Goal: Book appointment/travel/reservation

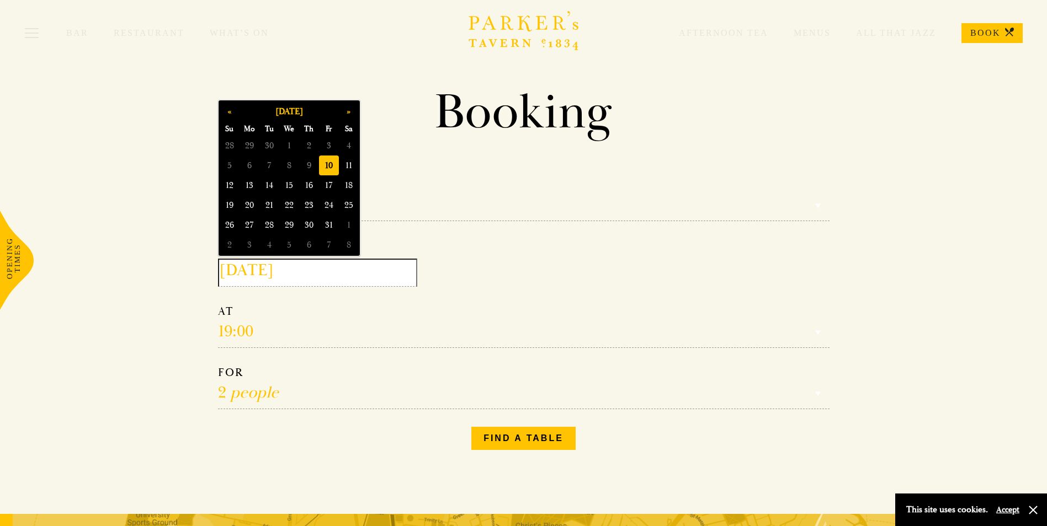
click at [355, 271] on input "2025-10-10" at bounding box center [317, 273] width 199 height 28
click at [250, 184] on span "13" at bounding box center [249, 185] width 20 height 20
type input "2025-10-13"
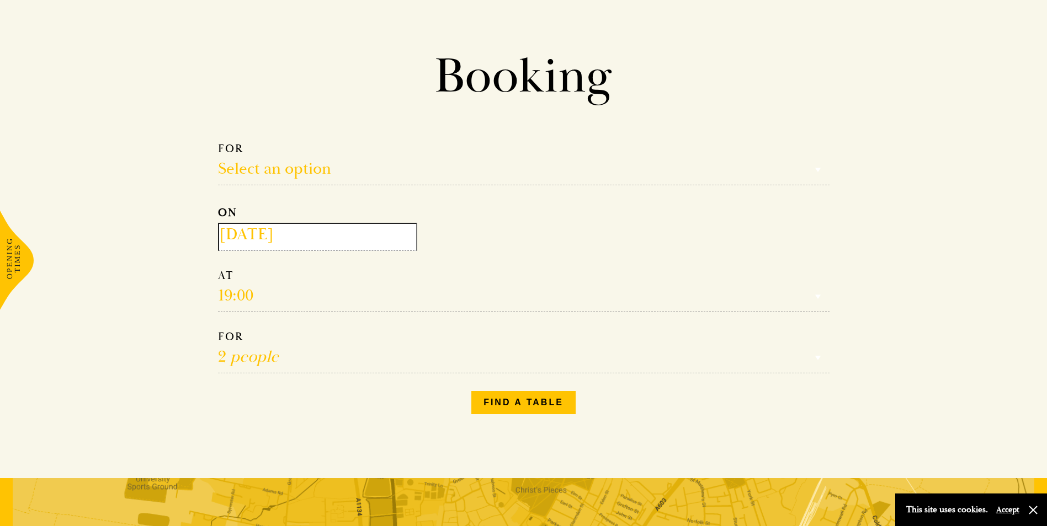
scroll to position [55, 0]
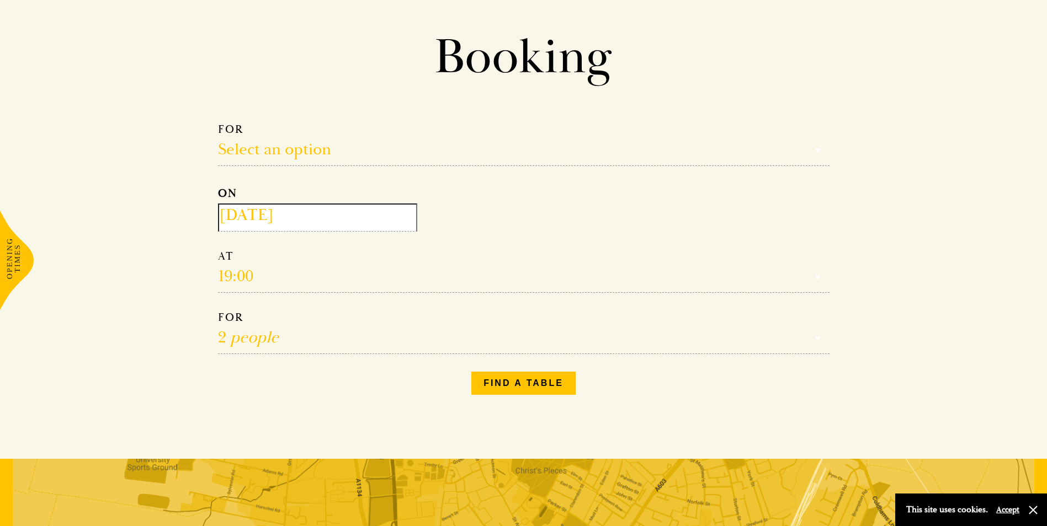
click at [287, 337] on select "1 person 2 people 3 people 4 people 5 people 6 people 7 people 8 people 9 peopl…" at bounding box center [523, 333] width 611 height 44
select select "10"
click at [218, 311] on select "1 person 2 people 3 people 4 people 5 people 6 people 7 people 8 people 9 peopl…" at bounding box center [523, 333] width 611 height 44
click at [311, 160] on select "Select an option Lunch Dinner Afternoon Tea" at bounding box center [523, 145] width 611 height 44
click at [218, 123] on select "Select an option Lunch Dinner Afternoon Tea" at bounding box center [523, 145] width 611 height 44
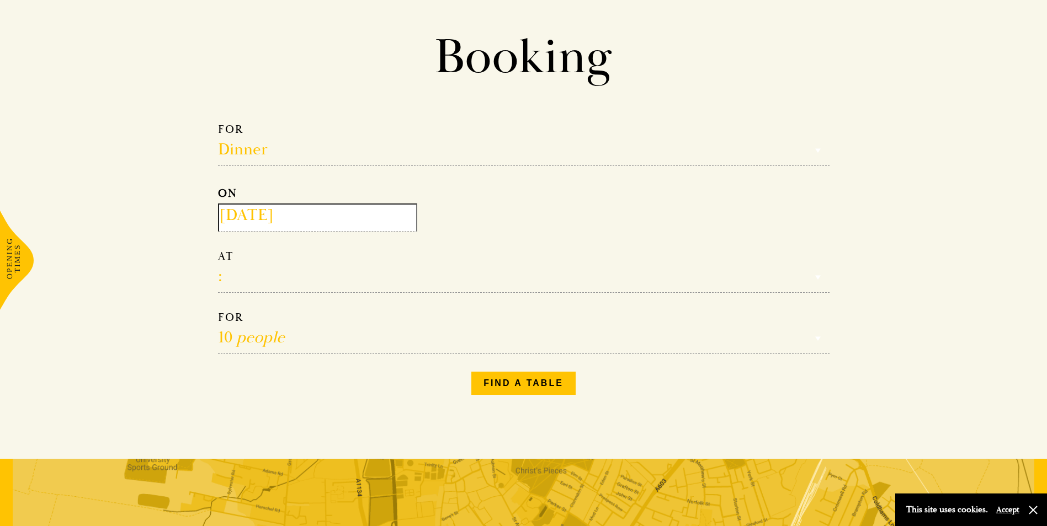
click at [315, 155] on select "Select an option Lunch Dinner Afternoon Tea" at bounding box center [523, 145] width 611 height 44
click at [218, 123] on select "Select an option Lunch Dinner Afternoon Tea" at bounding box center [523, 145] width 611 height 44
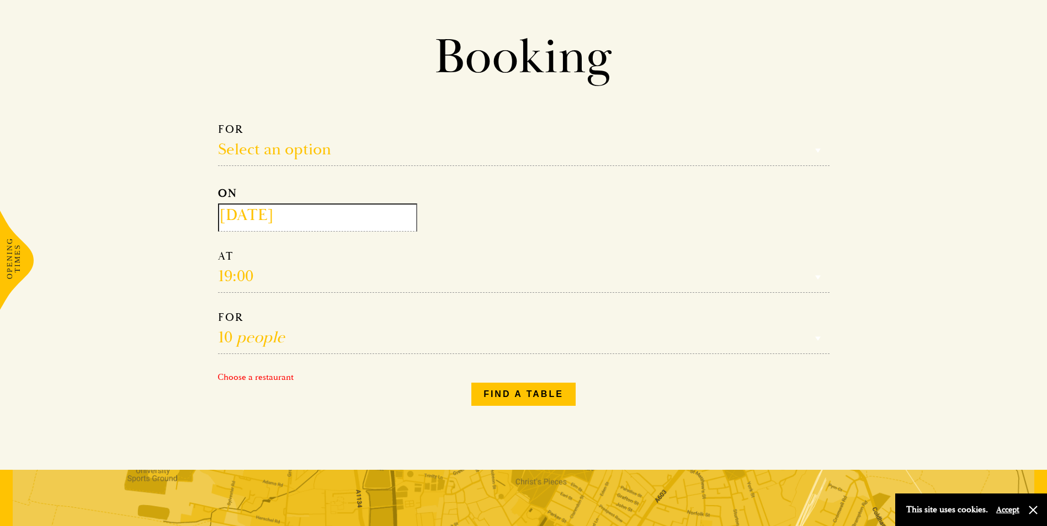
click at [322, 156] on select "Select an option Lunch Dinner Afternoon Tea" at bounding box center [523, 145] width 611 height 44
select select "134868"
click at [218, 123] on select "Select an option Lunch Dinner Afternoon Tea" at bounding box center [523, 145] width 611 height 44
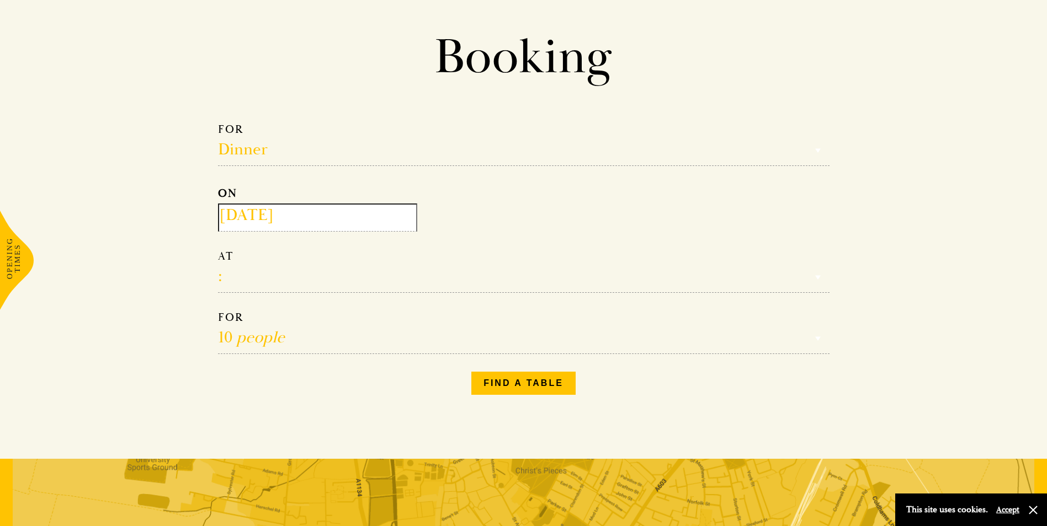
click at [248, 269] on select "Reservation time" at bounding box center [523, 271] width 611 height 44
click at [228, 277] on select "Reservation time" at bounding box center [523, 271] width 611 height 44
click at [219, 279] on select "Reservation time" at bounding box center [523, 271] width 611 height 44
click at [310, 208] on input "2025-10-13" at bounding box center [317, 218] width 199 height 28
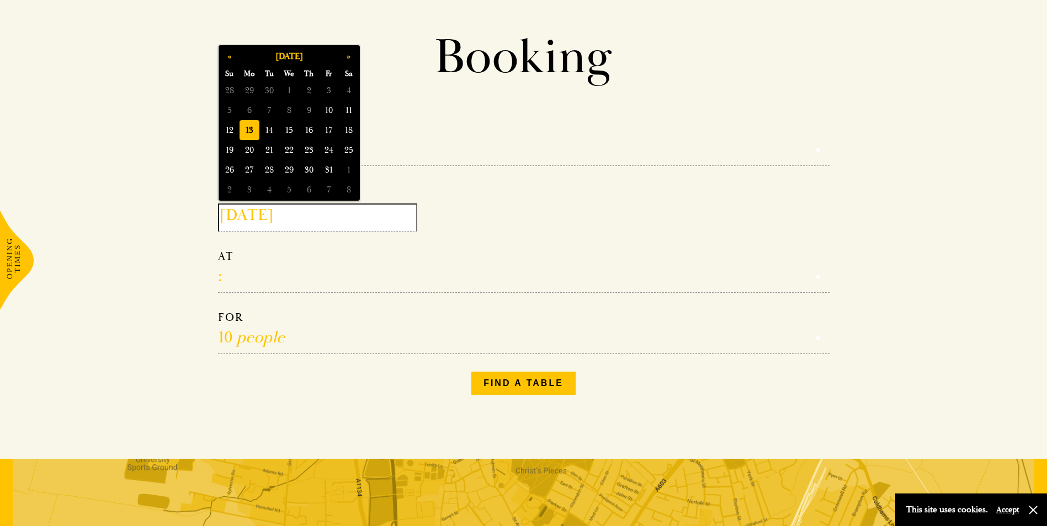
click at [215, 276] on div "Make a Reservation Dinner Select an option Lunch Dinner Afternoon Tea ON 2025-1…" at bounding box center [523, 259] width 629 height 290
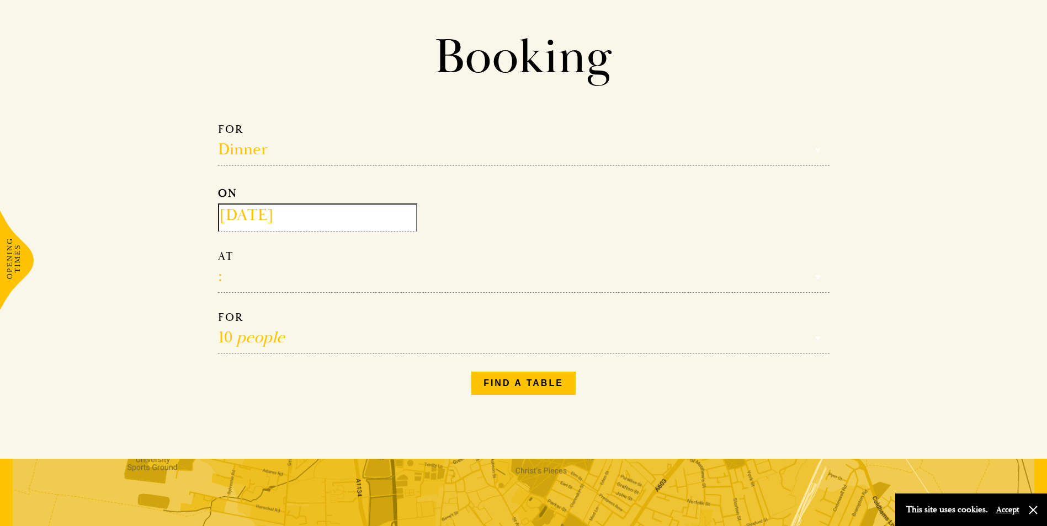
click at [227, 278] on select "Reservation time" at bounding box center [523, 271] width 611 height 44
click at [290, 326] on select "1 person 2 people 3 people 4 people 5 people 6 people 7 people 8 people 9 peopl…" at bounding box center [523, 333] width 611 height 44
click at [300, 337] on select "1 person 2 people 3 people 4 people 5 people 6 people 7 people 8 people 9 peopl…" at bounding box center [523, 333] width 611 height 44
click at [499, 375] on button "Find a table" at bounding box center [523, 383] width 104 height 23
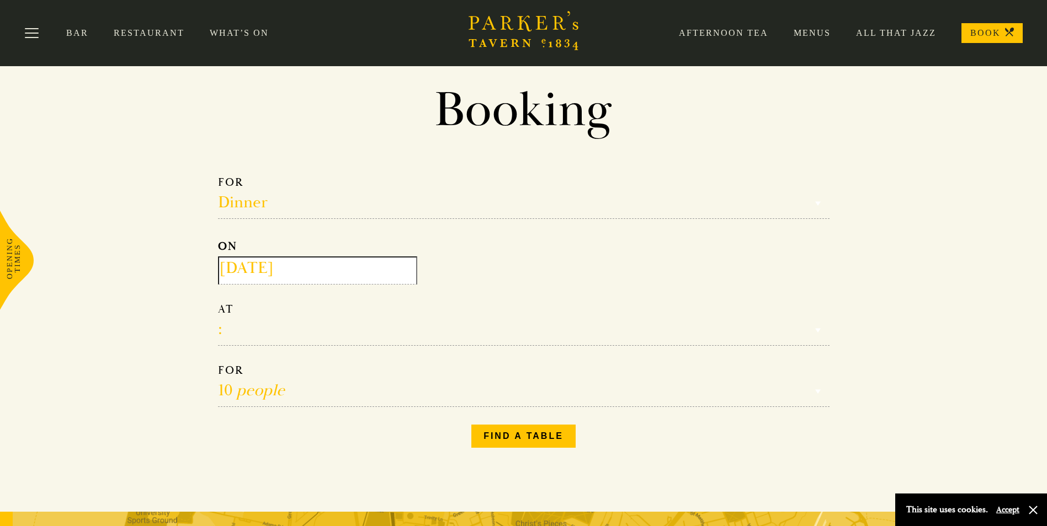
scroll to position [0, 0]
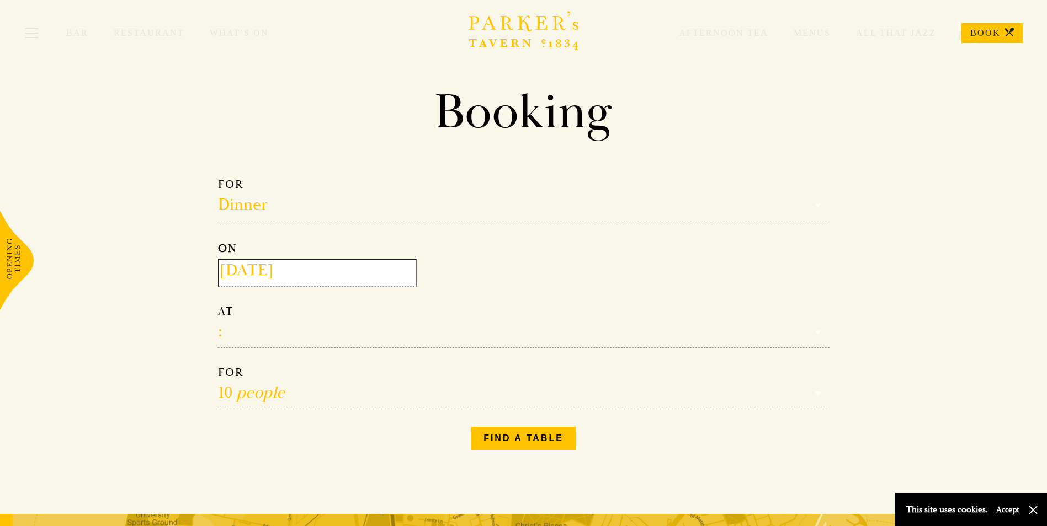
click at [23, 265] on icon at bounding box center [17, 260] width 34 height 99
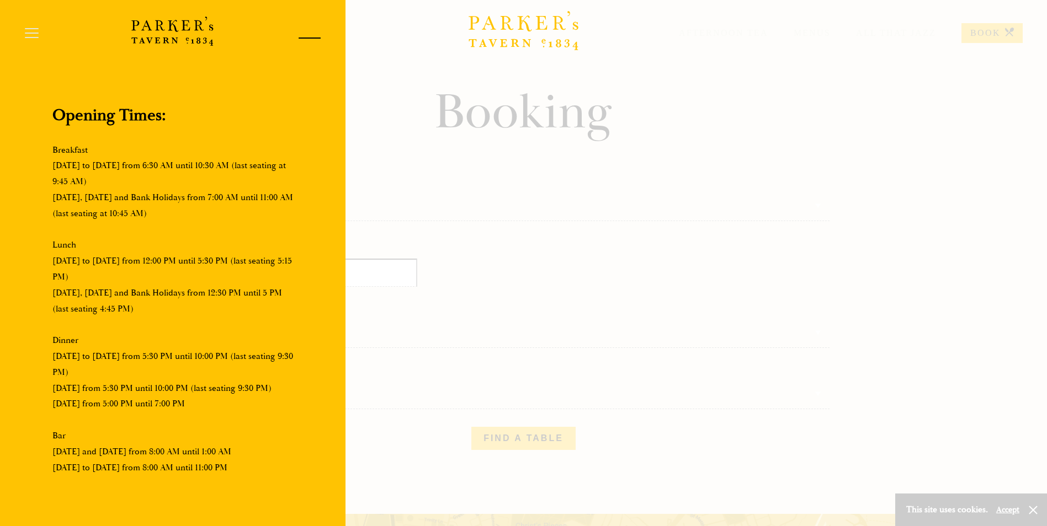
click at [304, 49] on div at bounding box center [305, 40] width 47 height 47
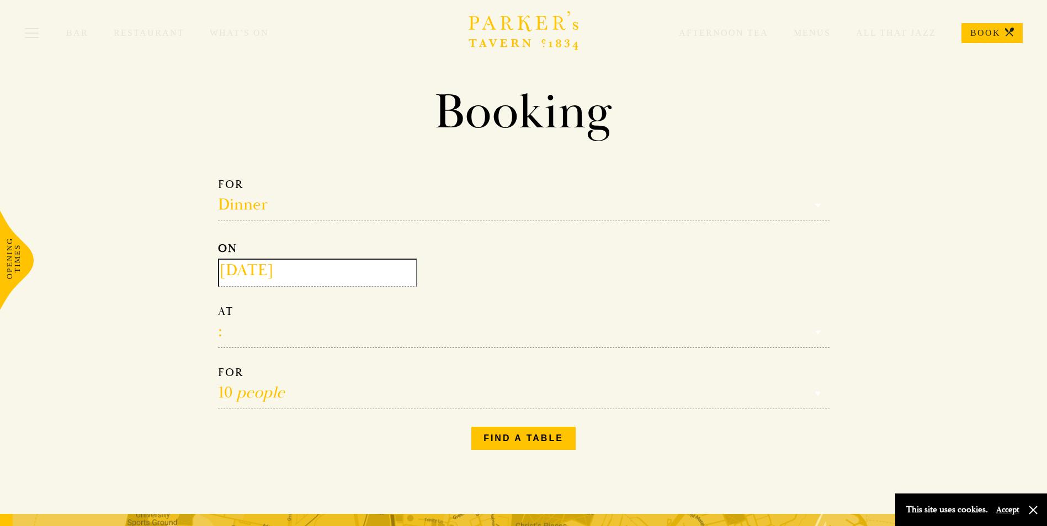
click at [140, 33] on link "Restaurant" at bounding box center [162, 33] width 96 height 11
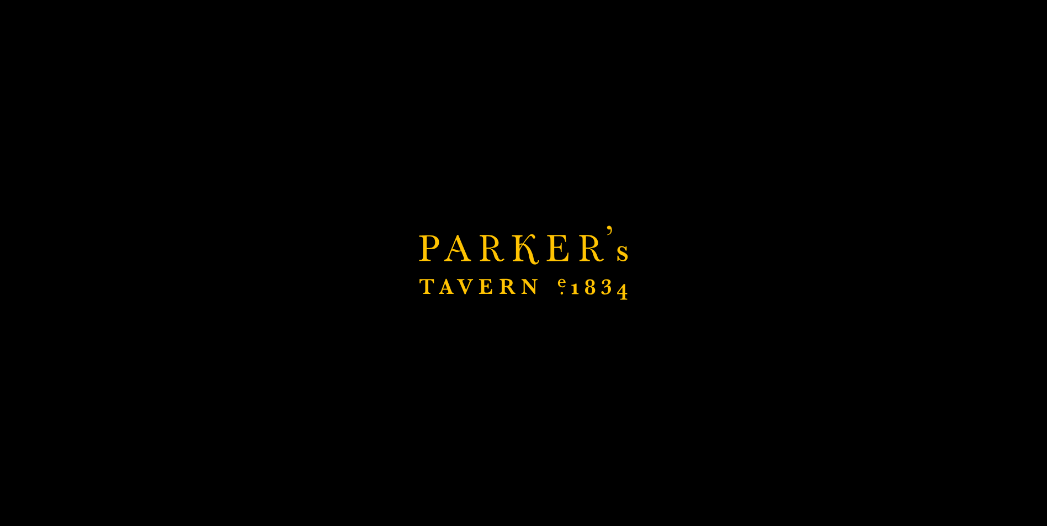
scroll to position [325, 0]
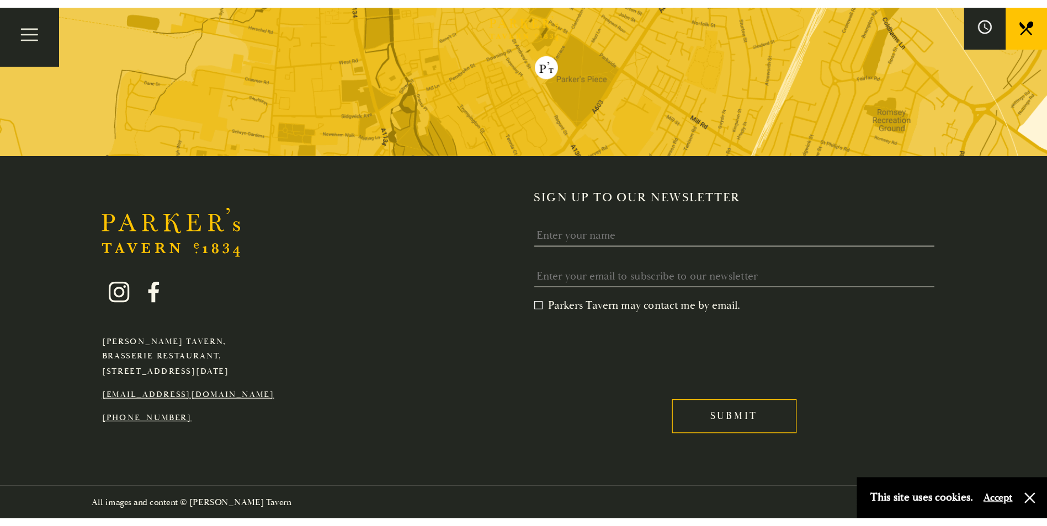
scroll to position [2128, 0]
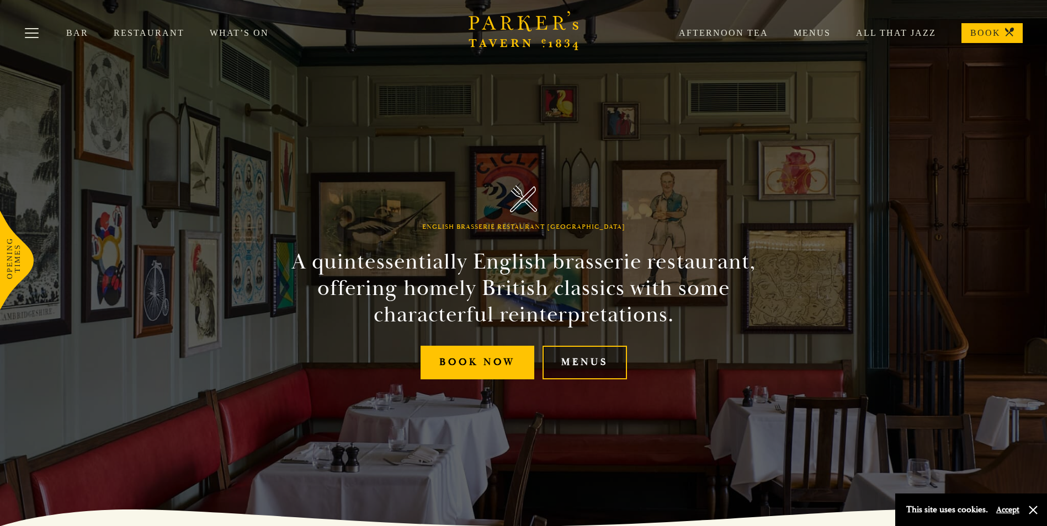
click at [578, 361] on link "Menus" at bounding box center [584, 363] width 84 height 34
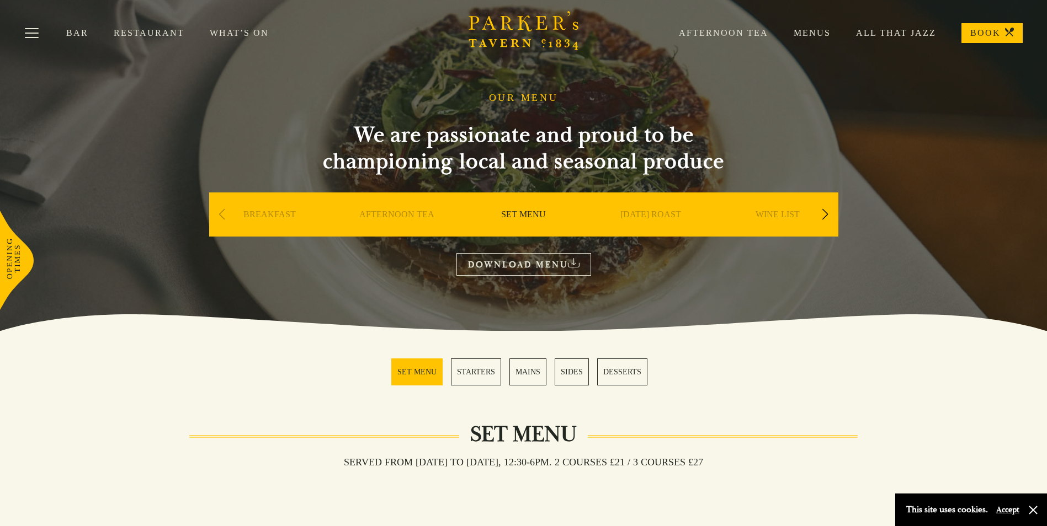
click at [825, 210] on div "Next slide" at bounding box center [825, 215] width 15 height 24
click at [668, 216] on link "A LA CARTE" at bounding box center [650, 231] width 51 height 44
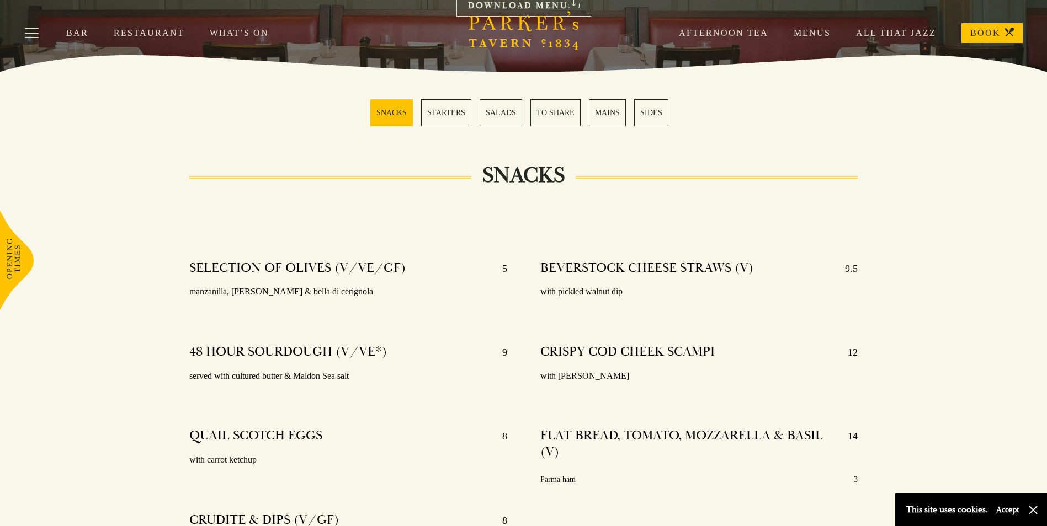
scroll to position [276, 0]
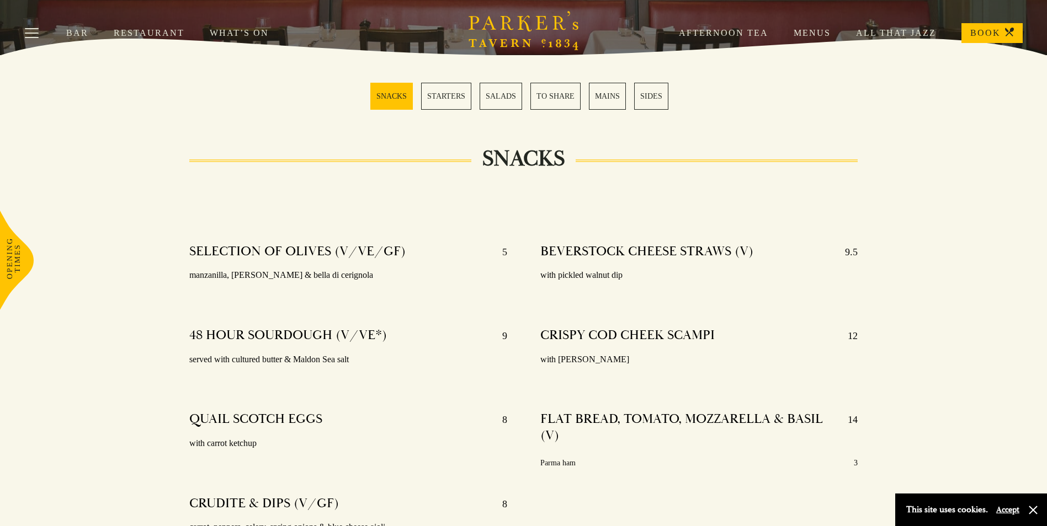
click at [462, 93] on link "STARTERS" at bounding box center [446, 96] width 50 height 27
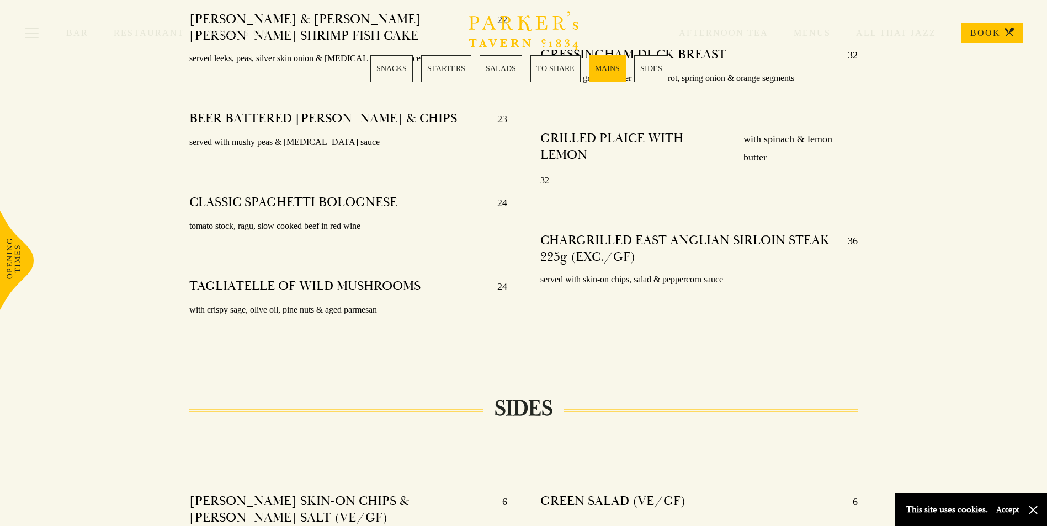
scroll to position [2342, 0]
